Goal: Information Seeking & Learning: Learn about a topic

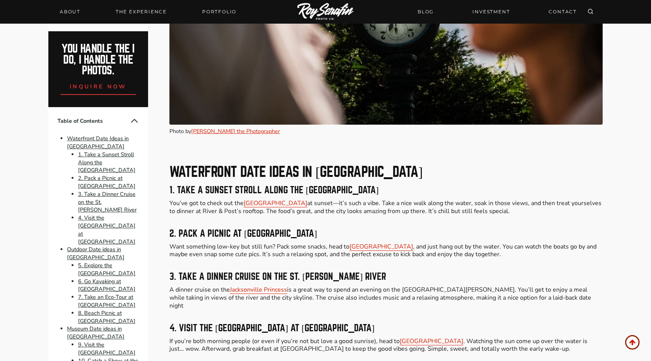
scroll to position [641, 0]
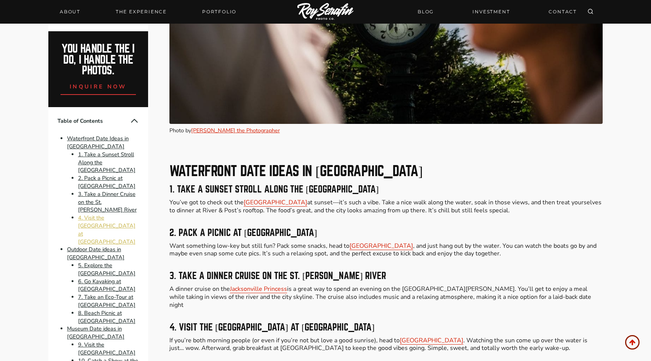
click at [124, 218] on link "4. Visit the [GEOGRAPHIC_DATA] at [GEOGRAPHIC_DATA]" at bounding box center [107, 229] width 58 height 31
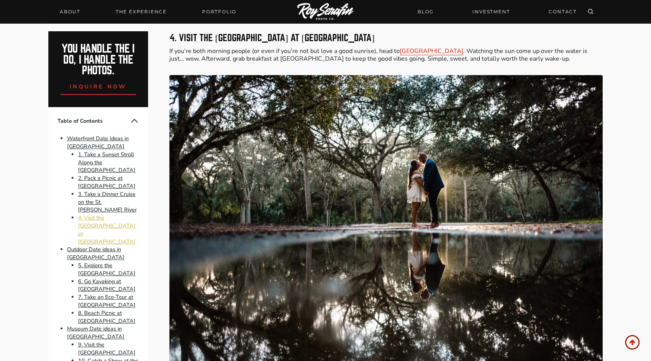
scroll to position [932, 0]
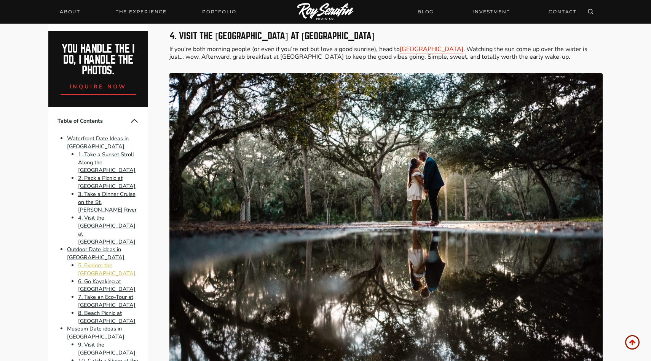
click at [112, 261] on link "5. Explore the [GEOGRAPHIC_DATA]" at bounding box center [107, 269] width 58 height 16
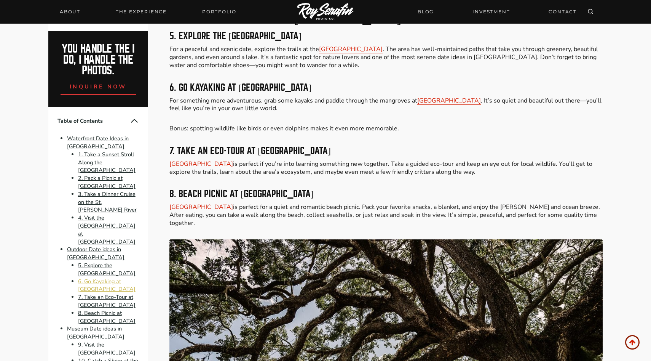
click at [115, 277] on link "6. Go Kayaking at [GEOGRAPHIC_DATA]" at bounding box center [107, 285] width 58 height 16
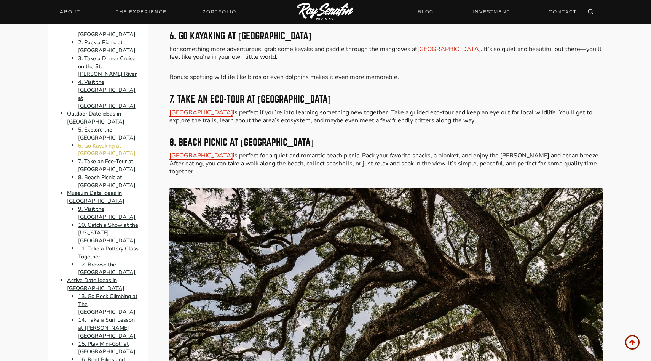
scroll to position [152, 0]
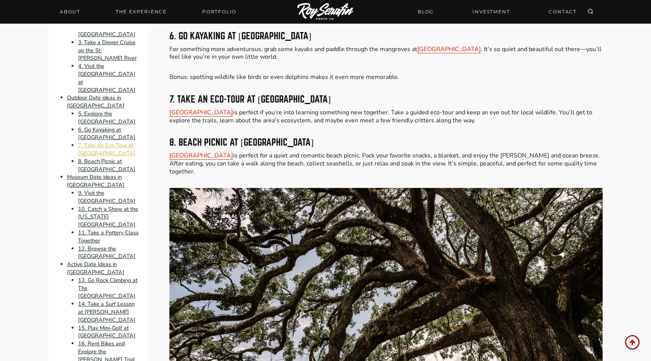
click at [110, 141] on link "7. Take an Eco-Tour at [GEOGRAPHIC_DATA]" at bounding box center [107, 149] width 58 height 16
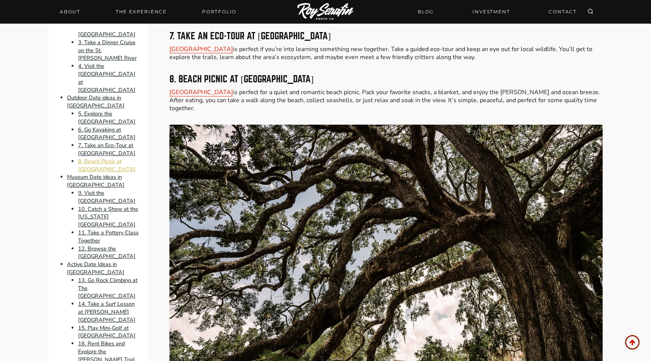
click at [116, 157] on link "8. Beach Picnic at [GEOGRAPHIC_DATA]" at bounding box center [107, 165] width 58 height 16
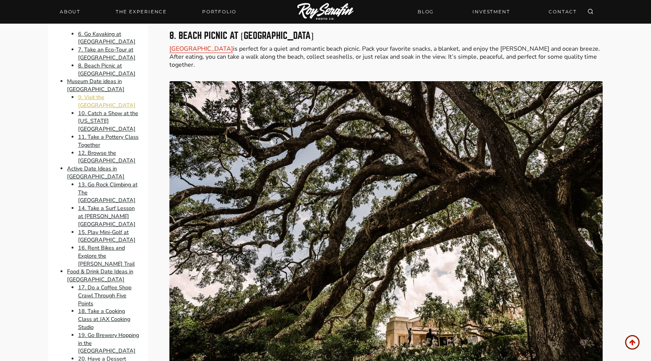
scroll to position [250, 0]
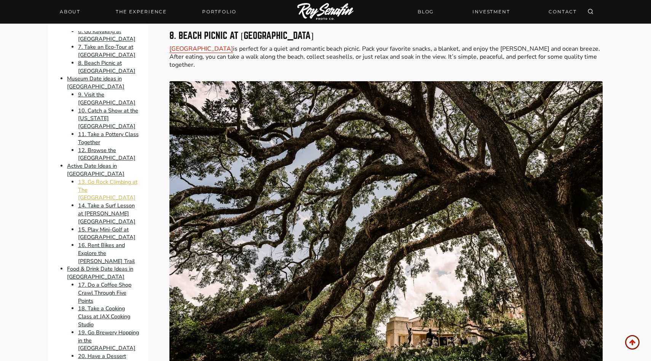
click at [111, 178] on link "13. Go Rock Climbing at The [GEOGRAPHIC_DATA]" at bounding box center [107, 190] width 59 height 24
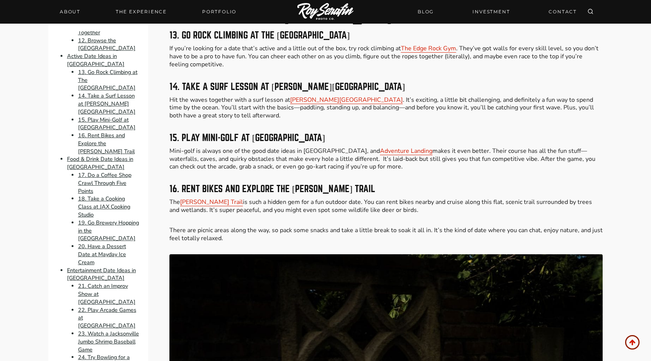
scroll to position [374, 0]
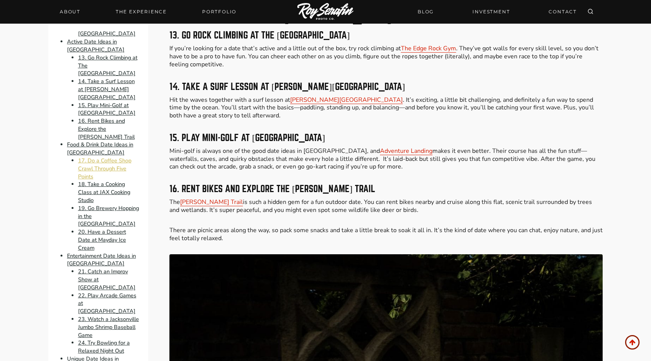
click at [105, 157] on link "17. Do a Coffee Shop Crawl Through Five Points" at bounding box center [104, 169] width 53 height 24
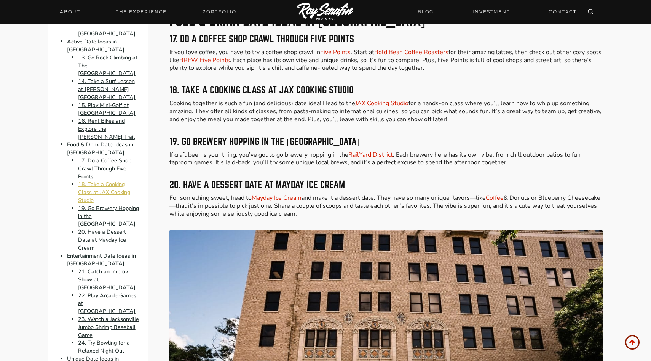
scroll to position [2955, 0]
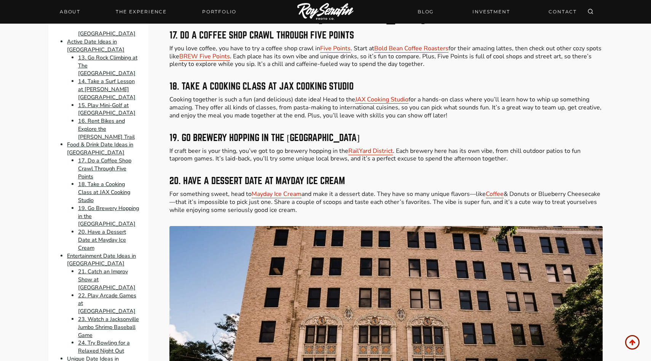
click at [281, 153] on p "If craft beer is your thing, you’ve got to go brewery hopping in the [GEOGRAPHI…" at bounding box center [385, 155] width 433 height 16
click at [281, 147] on p "If craft beer is your thing, you’ve got to go brewery hopping in the [GEOGRAPHI…" at bounding box center [385, 155] width 433 height 16
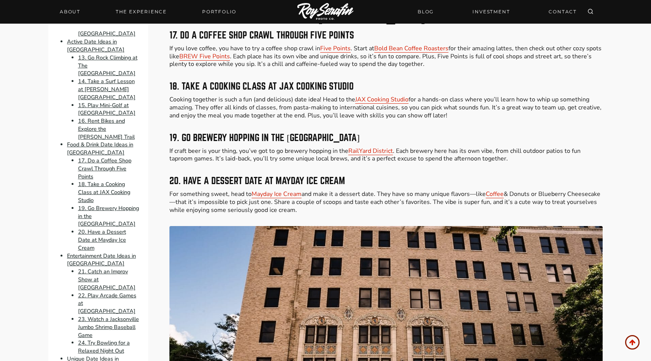
click at [281, 147] on p "If craft beer is your thing, you’ve got to go brewery hopping in the [GEOGRAPHI…" at bounding box center [385, 155] width 433 height 16
click at [371, 146] on link "RailYard District" at bounding box center [370, 150] width 45 height 8
click at [124, 267] on link "21. Catch an Improv Show at [GEOGRAPHIC_DATA]" at bounding box center [107, 279] width 58 height 24
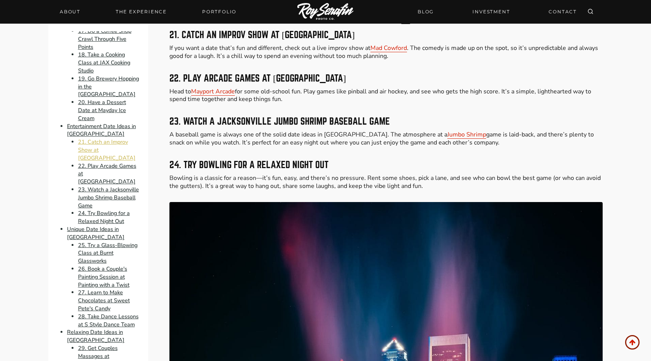
scroll to position [504, 0]
click at [116, 240] on link "25. Try a Glass-Blowing Class at Burnt Glassworks" at bounding box center [107, 252] width 59 height 24
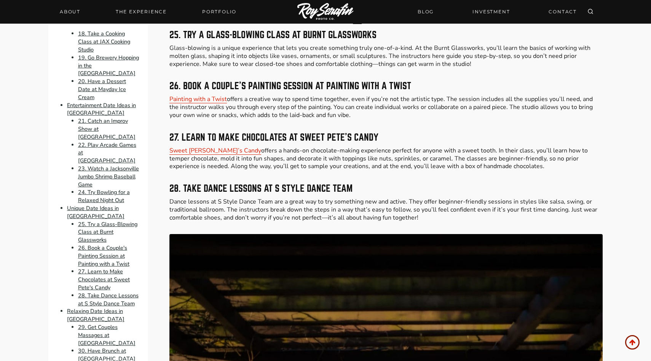
scroll to position [535, 0]
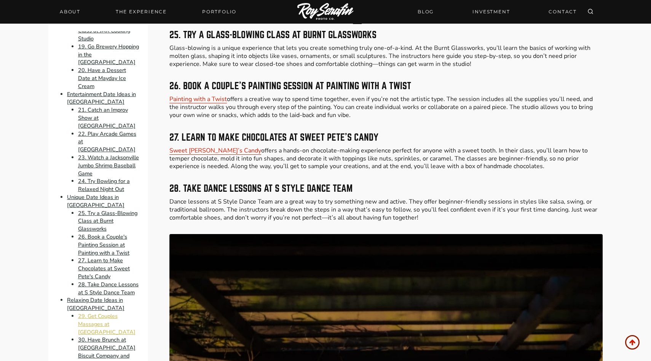
click at [112, 312] on link "29. Get Couples Massages at [GEOGRAPHIC_DATA]" at bounding box center [107, 324] width 58 height 24
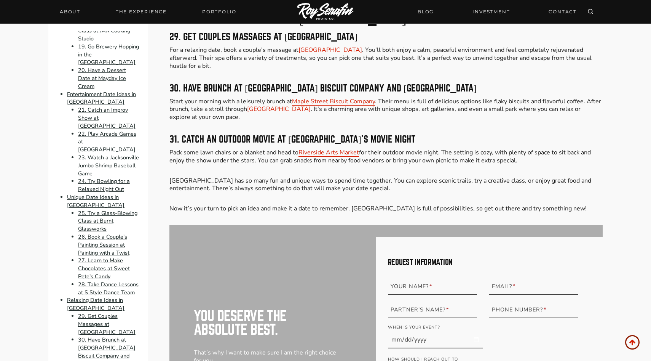
scroll to position [4538, 0]
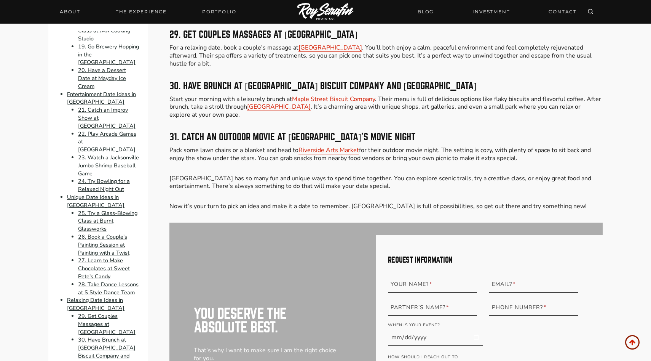
click at [112, 336] on li "30. Have Brunch at [GEOGRAPHIC_DATA] Biscuit Company and [GEOGRAPHIC_DATA]" at bounding box center [108, 352] width 61 height 32
click at [110, 336] on link "30. Have Brunch at [GEOGRAPHIC_DATA] Biscuit Company and [GEOGRAPHIC_DATA]" at bounding box center [107, 351] width 58 height 31
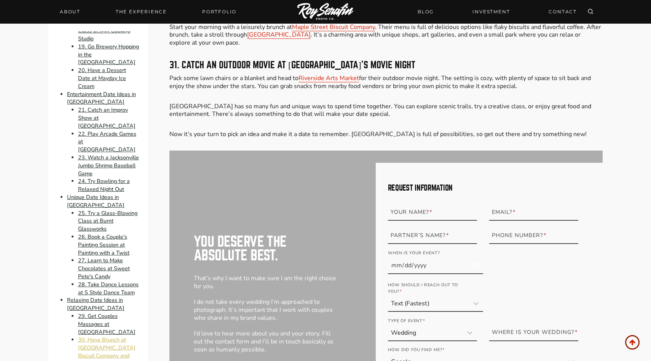
scroll to position [4624, 0]
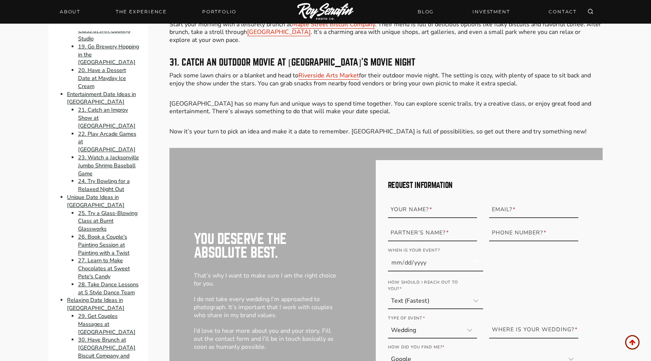
scroll to position [4538, 0]
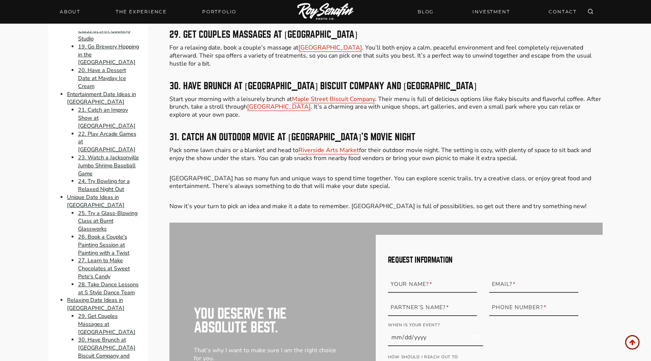
scroll to position [3993, 0]
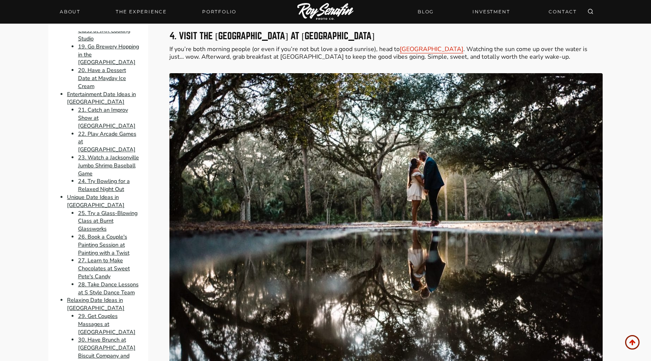
scroll to position [641, 0]
